Goal: Navigation & Orientation: Find specific page/section

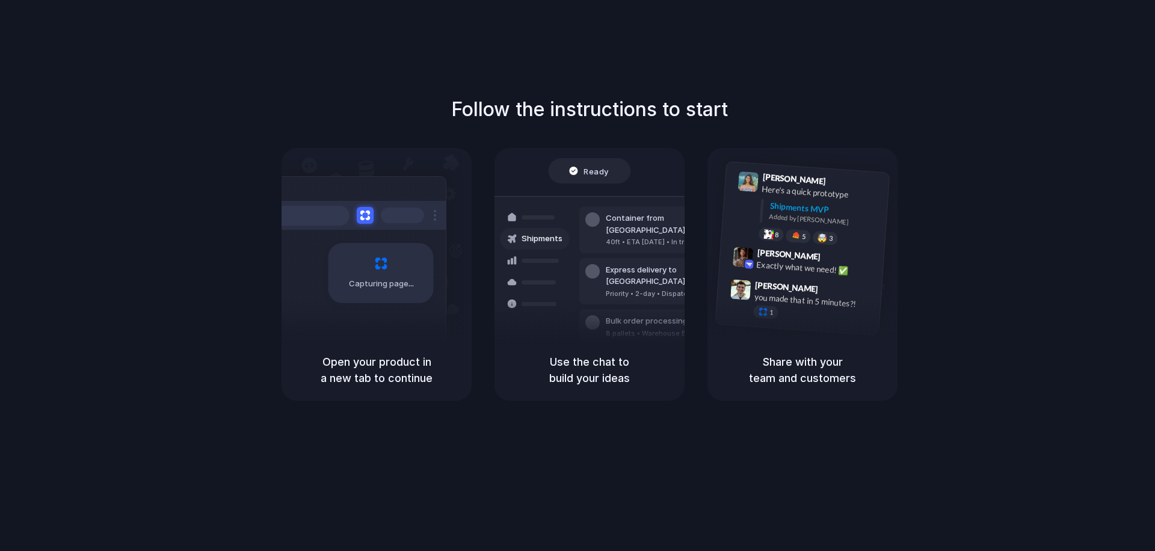
click at [985, 78] on div "Follow the instructions to start Capturing page Open your product in a new tab …" at bounding box center [589, 287] width 1179 height 575
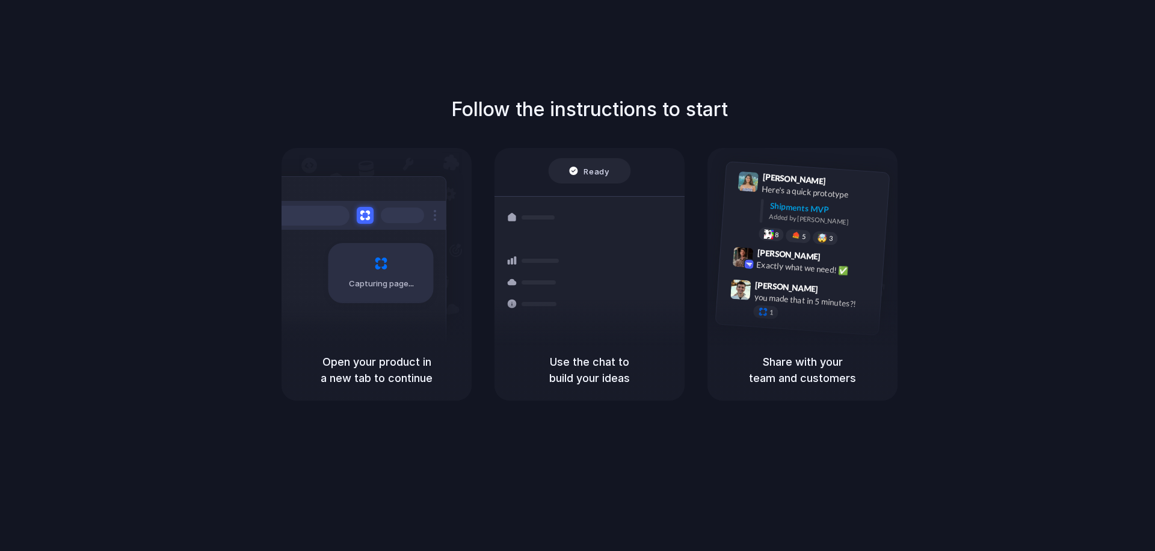
click at [618, 315] on div "Bulk order processing 8 pallets • Warehouse B • Packed" at bounding box center [660, 326] width 162 height 35
click at [613, 289] on div "Container from [GEOGRAPHIC_DATA] 40ft • ETA [DATE] • In transit" at bounding box center [660, 282] width 162 height 47
click at [613, 289] on div "Container from Shanghai 40ft • ETA Dec 28 • In transit" at bounding box center [660, 282] width 162 height 47
click at [595, 170] on span "Freight Shipments v1" at bounding box center [573, 176] width 79 height 12
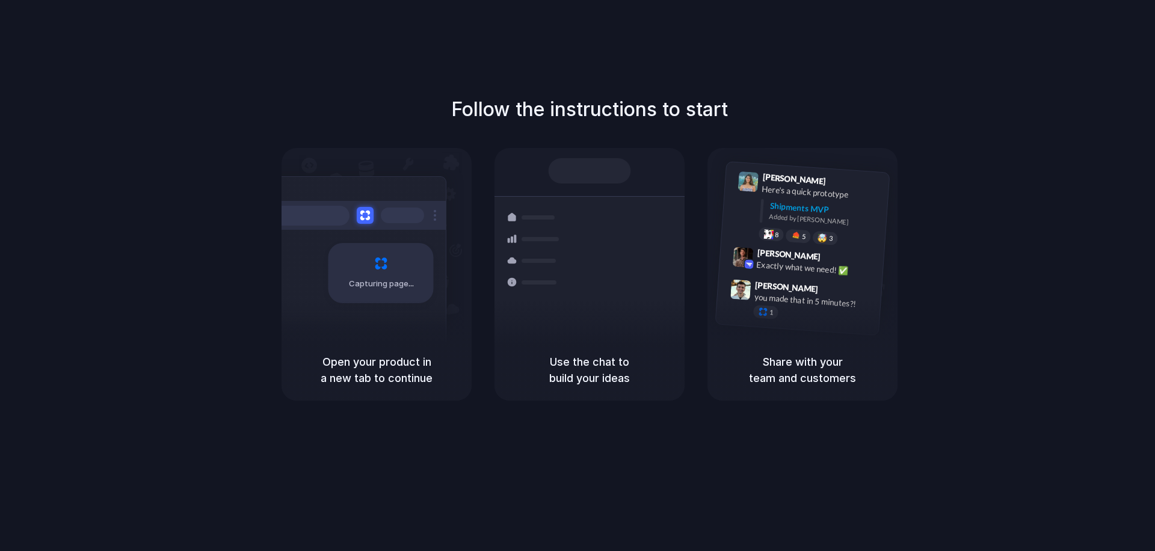
click at [393, 381] on h5 "Open your product in a new tab to continue" at bounding box center [376, 370] width 161 height 32
click at [577, 275] on div at bounding box center [577, 275] width 0 height 0
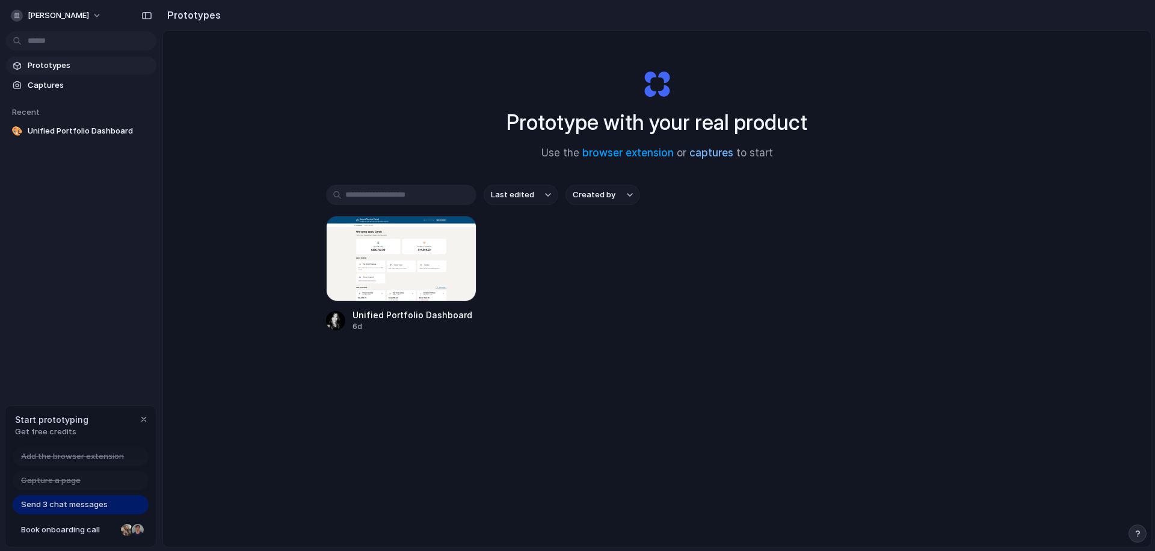
click at [716, 154] on link "captures" at bounding box center [711, 153] width 44 height 12
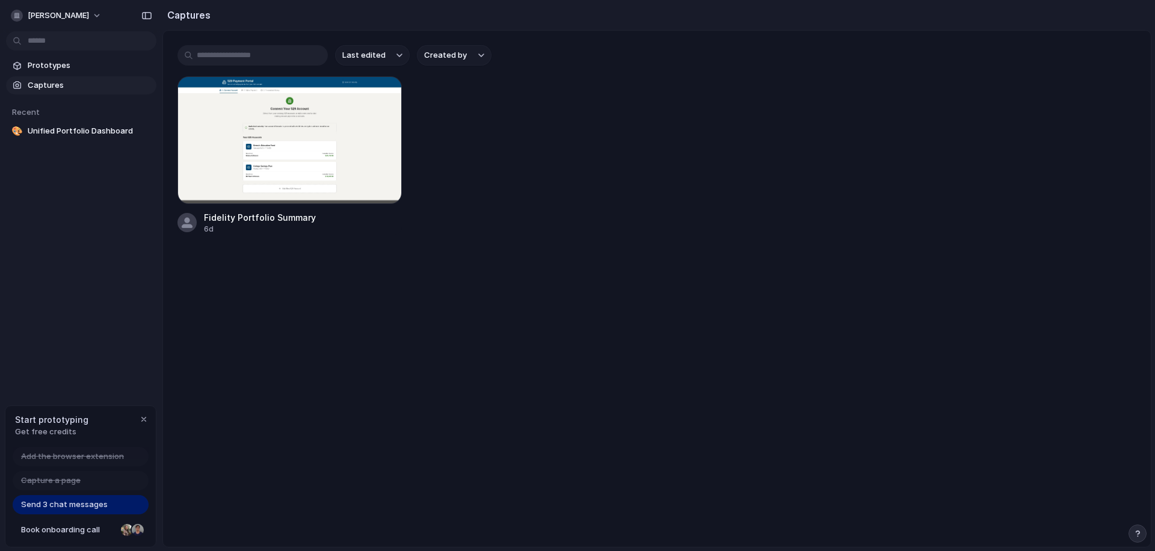
click at [487, 199] on div "Fidelity Portfolio Summary 6d" at bounding box center [656, 155] width 959 height 158
click at [49, 83] on span "Captures" at bounding box center [90, 85] width 124 height 12
click at [506, 149] on div "Fidelity Portfolio Summary 6d" at bounding box center [656, 155] width 959 height 158
click at [266, 57] on input "text" at bounding box center [252, 55] width 150 height 20
click at [385, 94] on div "button" at bounding box center [385, 94] width 10 height 10
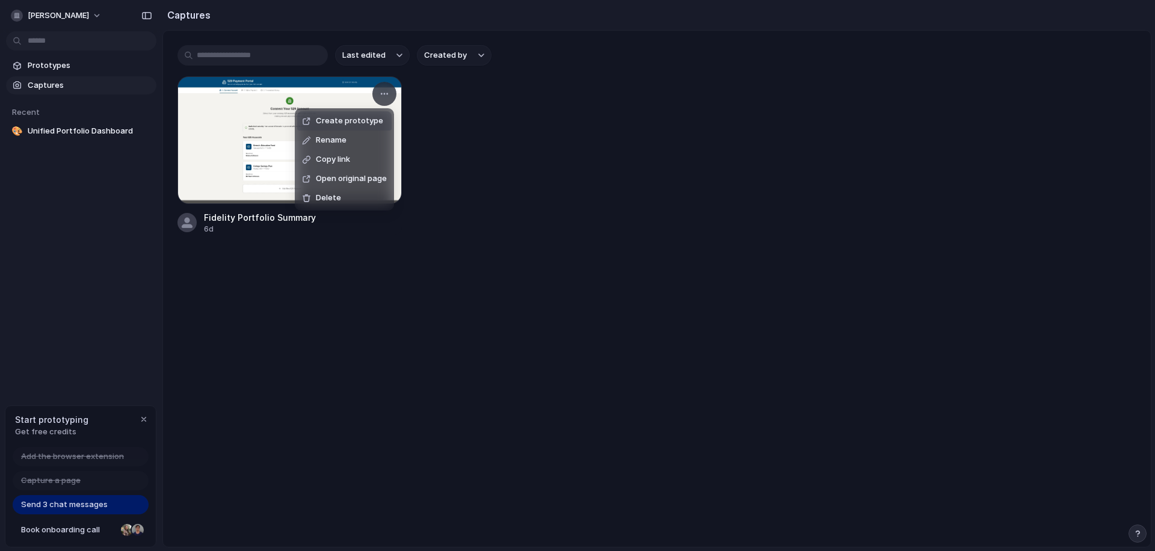
click at [436, 123] on div "Create prototype Rename Copy link Open original page Delete" at bounding box center [577, 275] width 1155 height 551
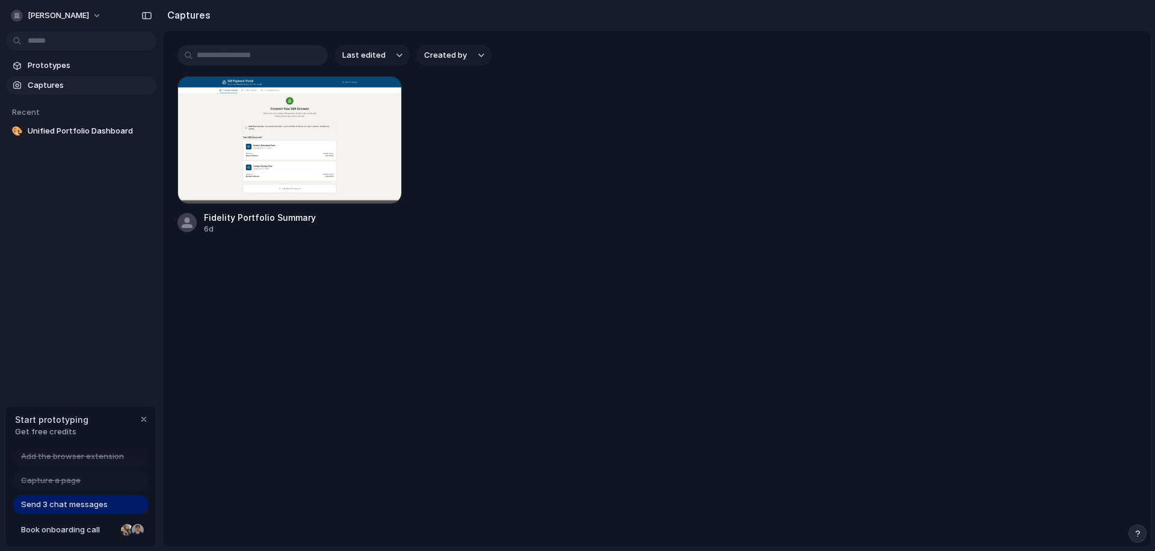
click at [62, 81] on span "Captures" at bounding box center [90, 85] width 124 height 12
click at [102, 15] on button "[PERSON_NAME]" at bounding box center [57, 15] width 102 height 19
click at [191, 310] on div "Settings Invite members Change theme Sign out" at bounding box center [577, 275] width 1155 height 551
click at [75, 220] on div "Prototypes Captures Recent 🎨 Unified Portfolio Dashboard" at bounding box center [81, 149] width 162 height 298
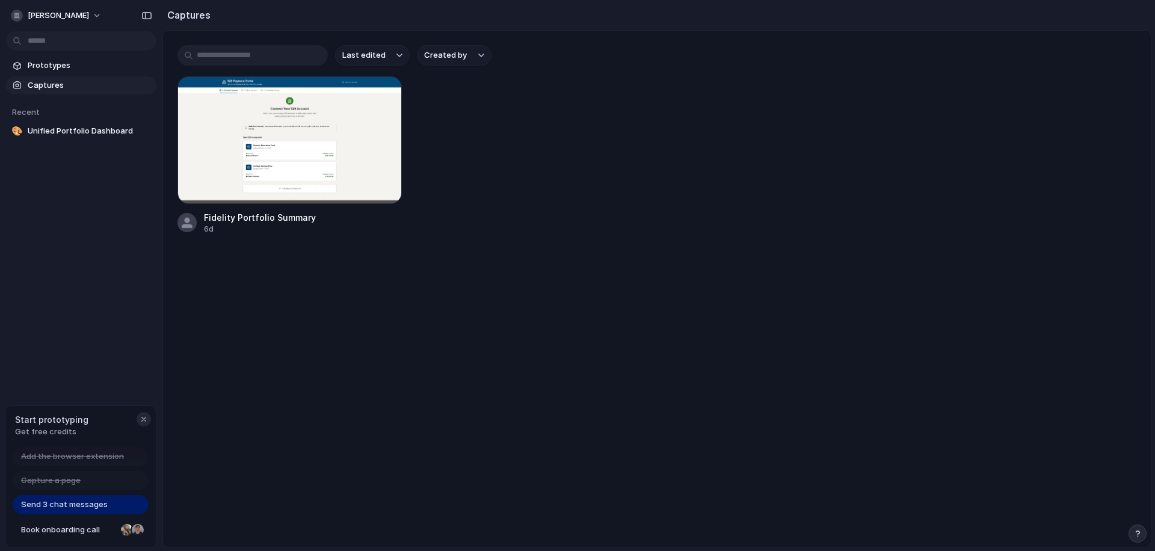
click at [143, 420] on div "button" at bounding box center [144, 419] width 10 height 10
click at [98, 333] on div "[PERSON_NAME] Prototypes Captures Recent 🎨 Unified Portfolio Dashboard" at bounding box center [81, 275] width 162 height 551
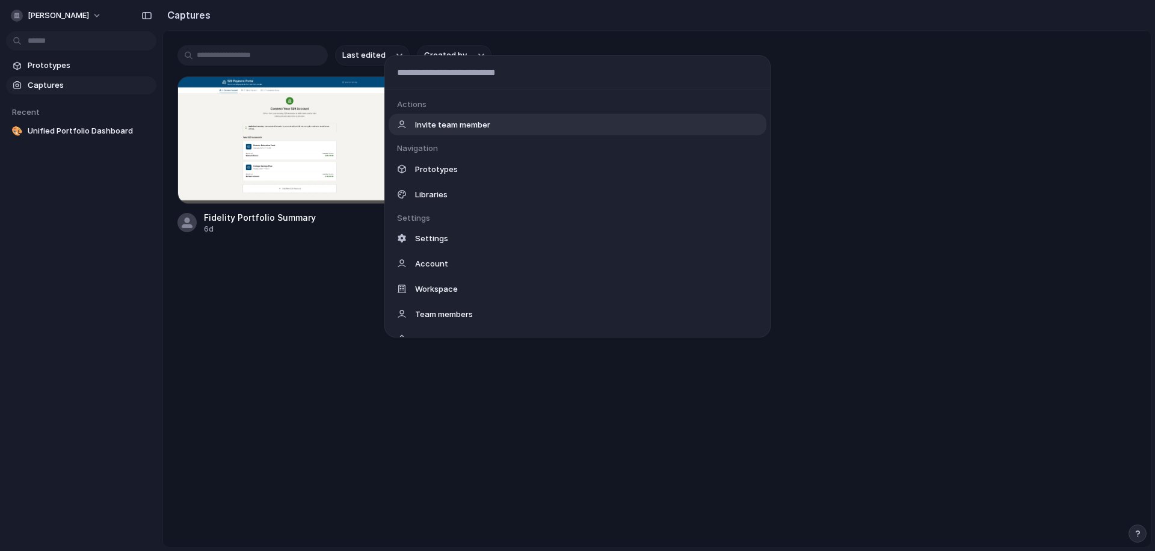
click at [56, 42] on body "[PERSON_NAME] Prototypes Captures Recent 🎨 Unified Portfolio Dashboard Captures…" at bounding box center [577, 275] width 1155 height 551
click at [457, 196] on div "Libraries" at bounding box center [578, 194] width 378 height 22
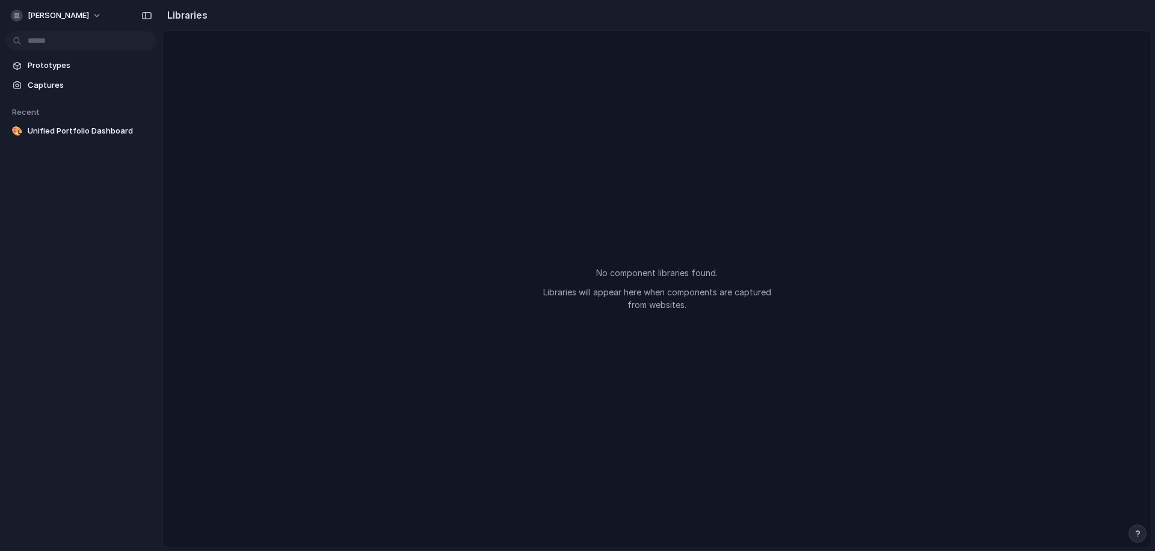
click at [498, 155] on div "No component libraries found. Libraries will appear here when components are ca…" at bounding box center [657, 289] width 988 height 516
click at [217, 172] on div "No component libraries found. Libraries will appear here when components are ca…" at bounding box center [657, 289] width 988 height 516
click at [108, 17] on button "[PERSON_NAME]" at bounding box center [57, 15] width 102 height 19
click at [149, 17] on div "Settings Invite members Change theme Sign out" at bounding box center [577, 275] width 1155 height 551
click at [147, 17] on div "button" at bounding box center [146, 15] width 11 height 8
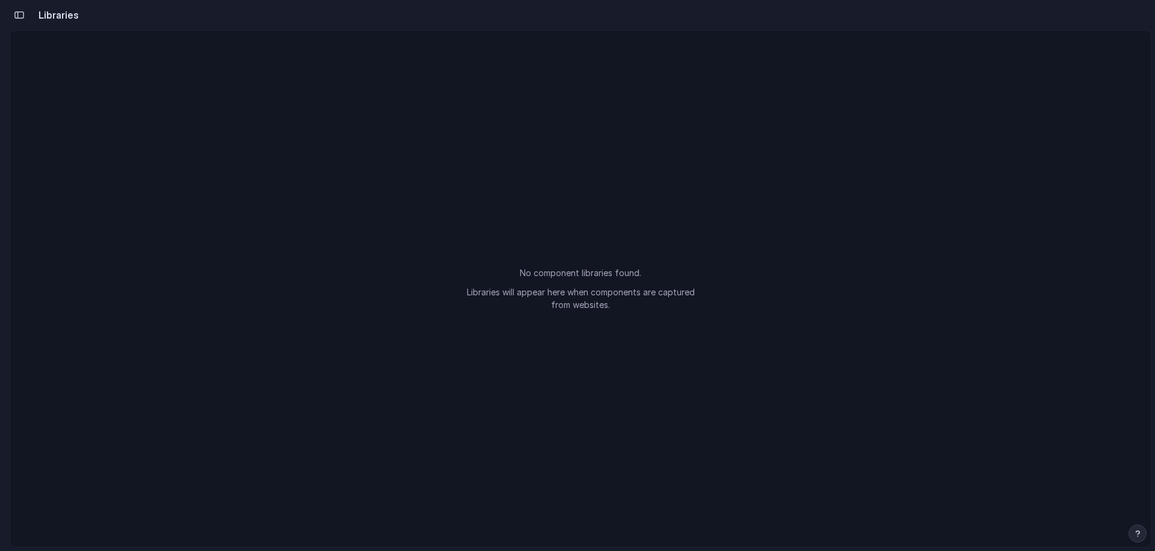
click at [16, 14] on div "button" at bounding box center [19, 15] width 11 height 8
